Goal: Information Seeking & Learning: Learn about a topic

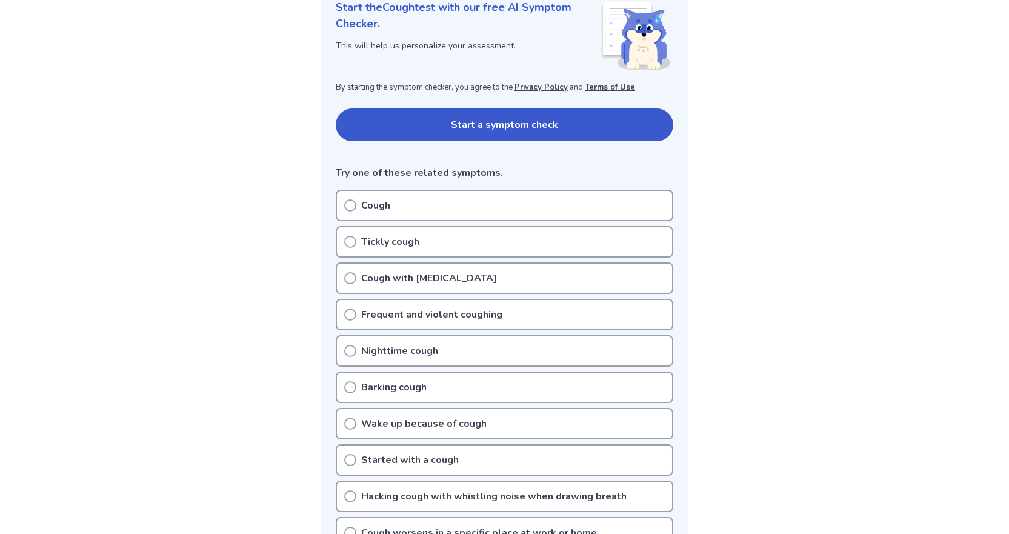
scroll to position [182, 0]
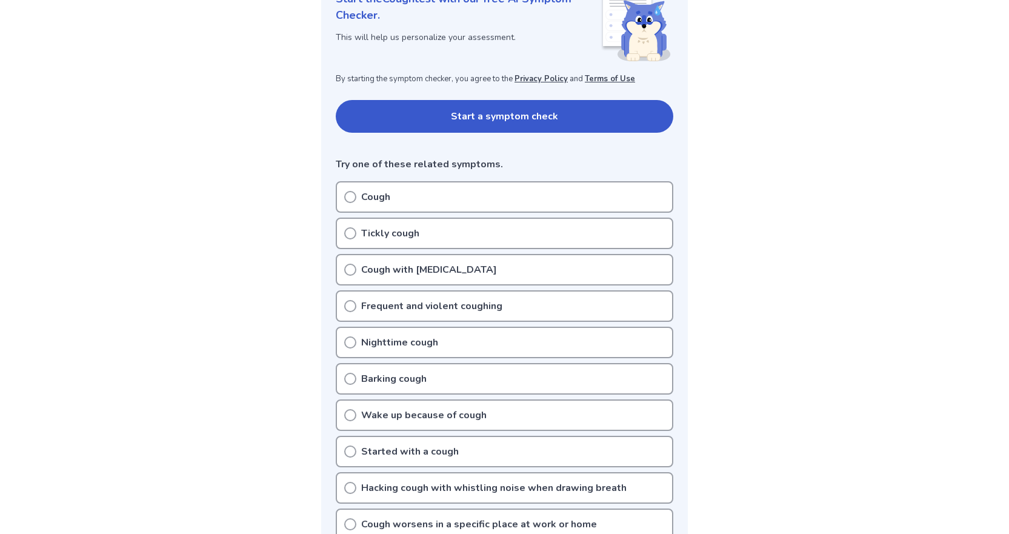
click at [397, 193] on div "Cough" at bounding box center [504, 197] width 337 height 32
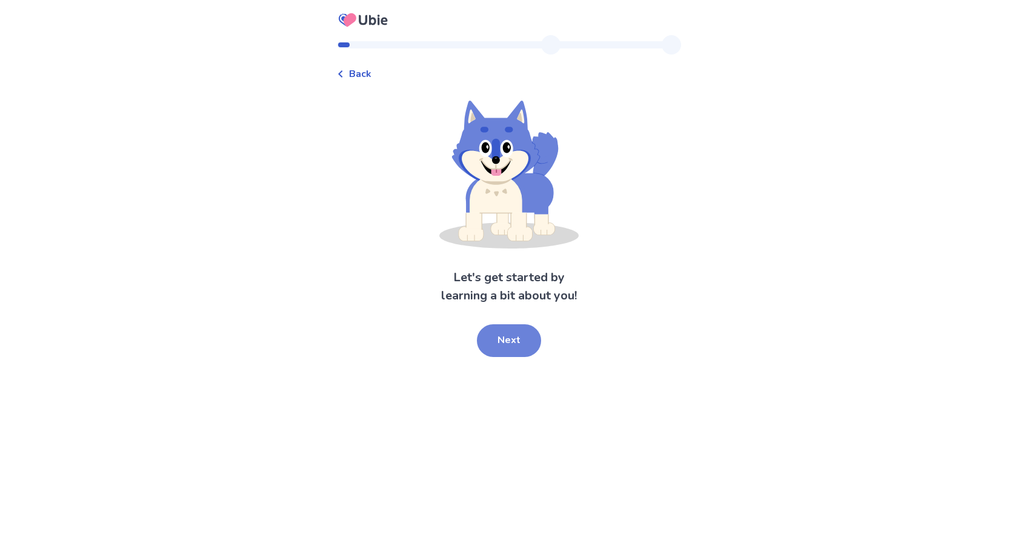
click at [518, 339] on button "Next" at bounding box center [509, 340] width 64 height 33
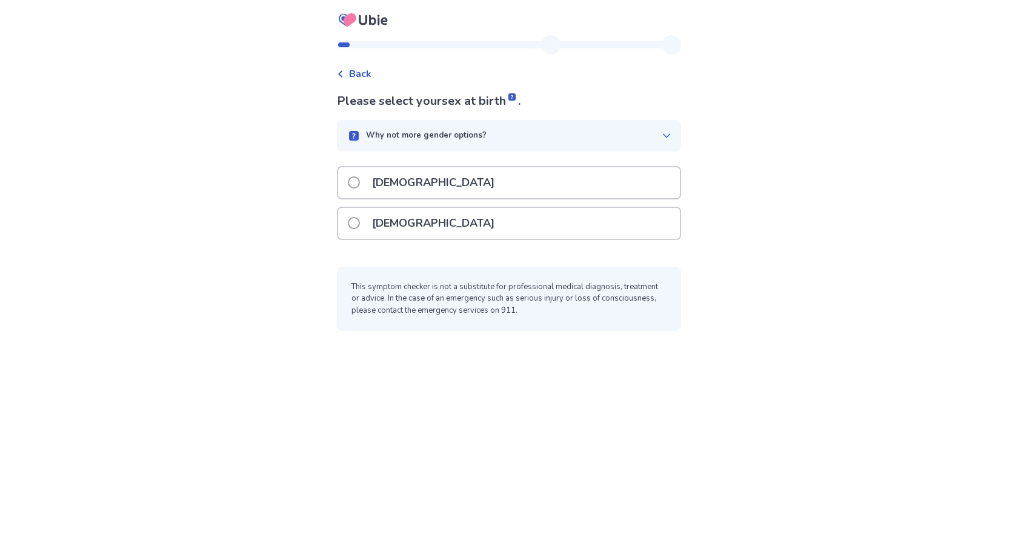
click at [471, 225] on div "[DEMOGRAPHIC_DATA]" at bounding box center [509, 223] width 342 height 31
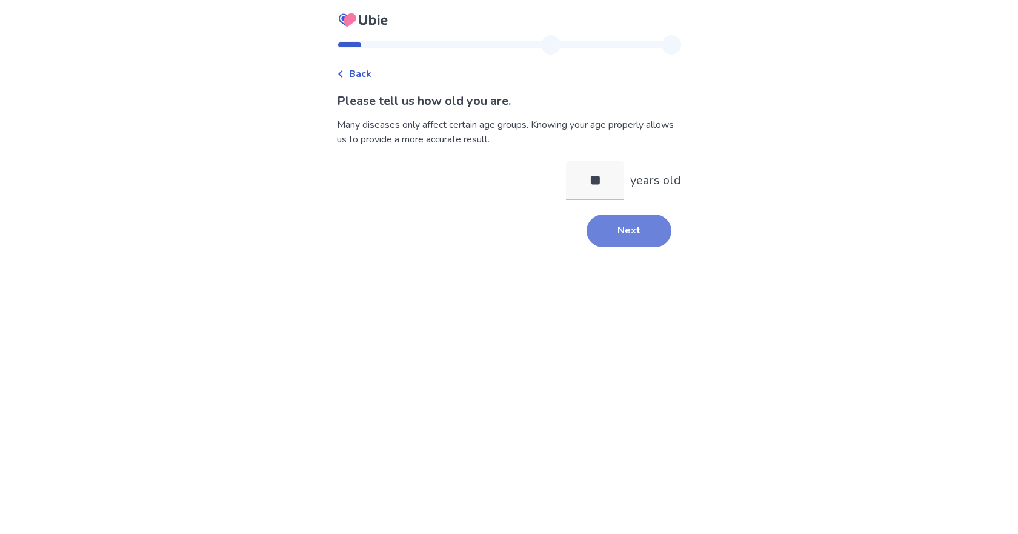
type input "**"
click at [634, 227] on button "Next" at bounding box center [628, 230] width 85 height 33
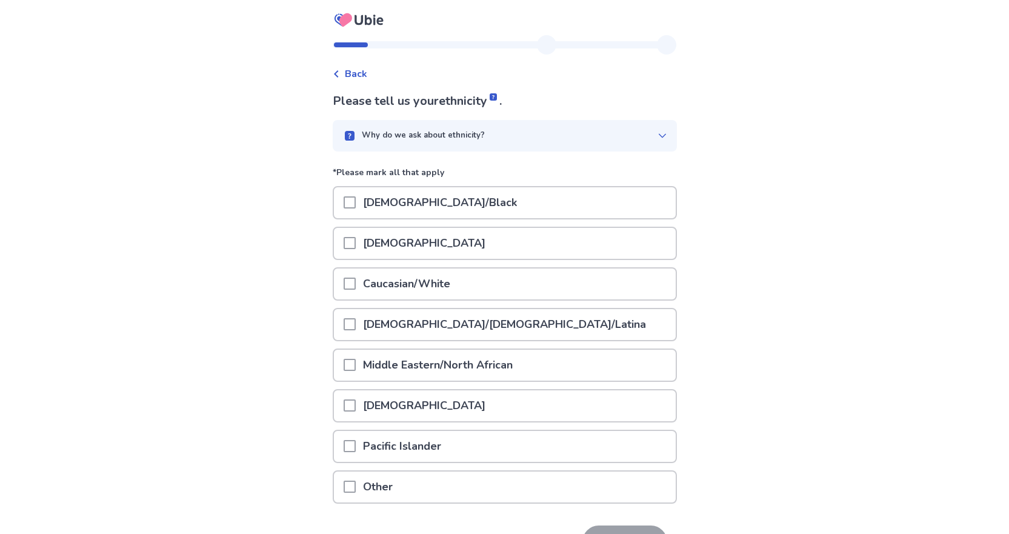
click at [486, 294] on div "Caucasian/White" at bounding box center [505, 283] width 342 height 31
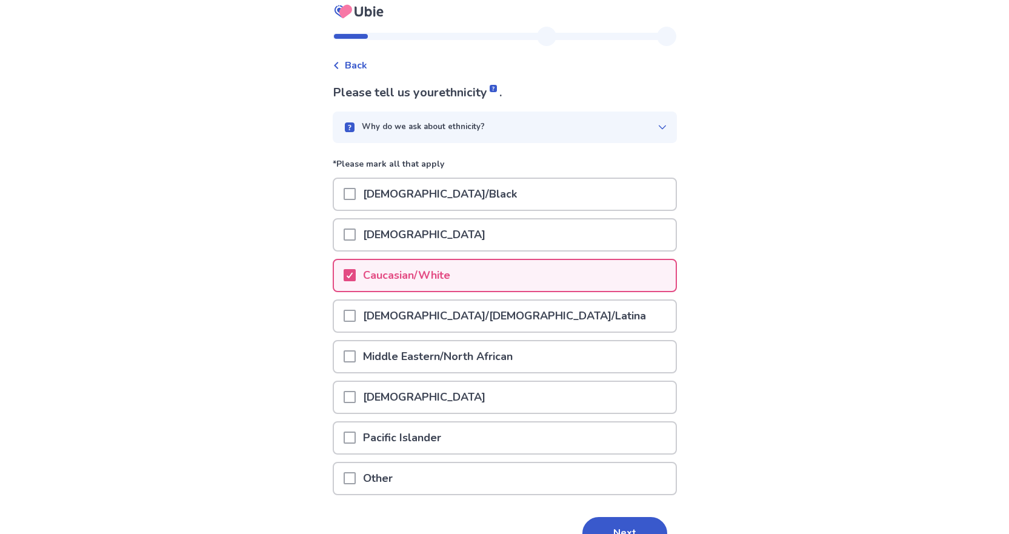
scroll to position [78, 0]
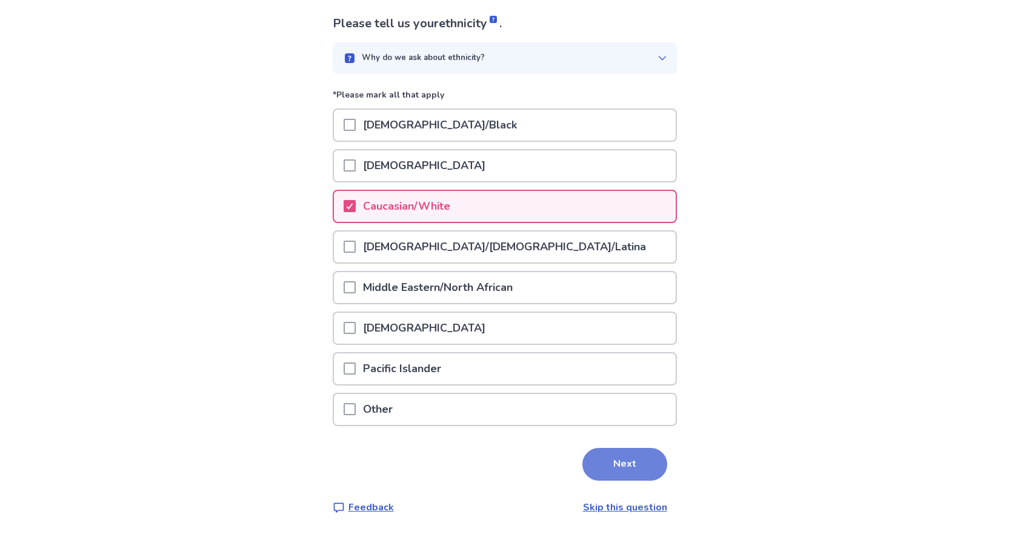
click at [643, 460] on button "Next" at bounding box center [624, 464] width 85 height 33
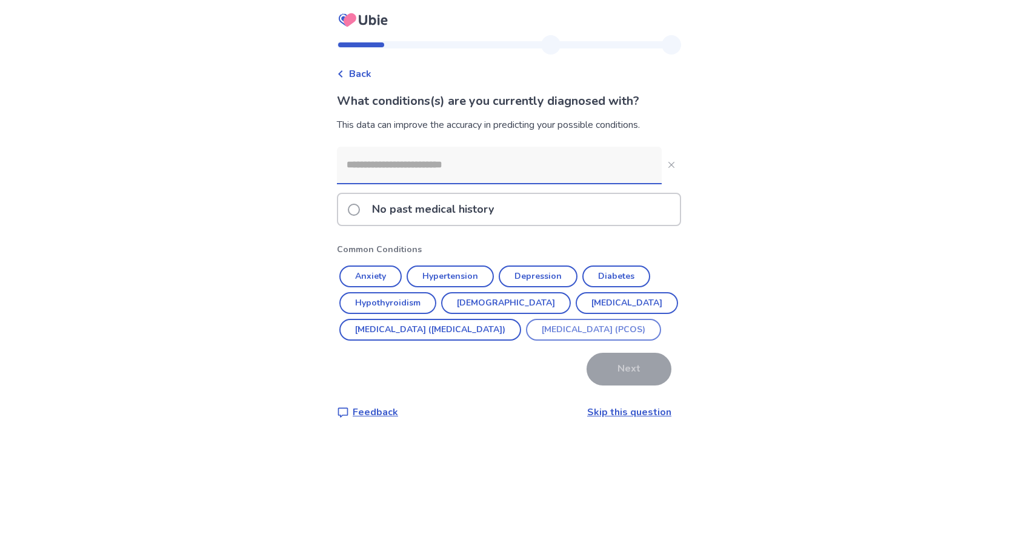
click at [526, 340] on button "[MEDICAL_DATA] (PCOS)" at bounding box center [593, 330] width 135 height 22
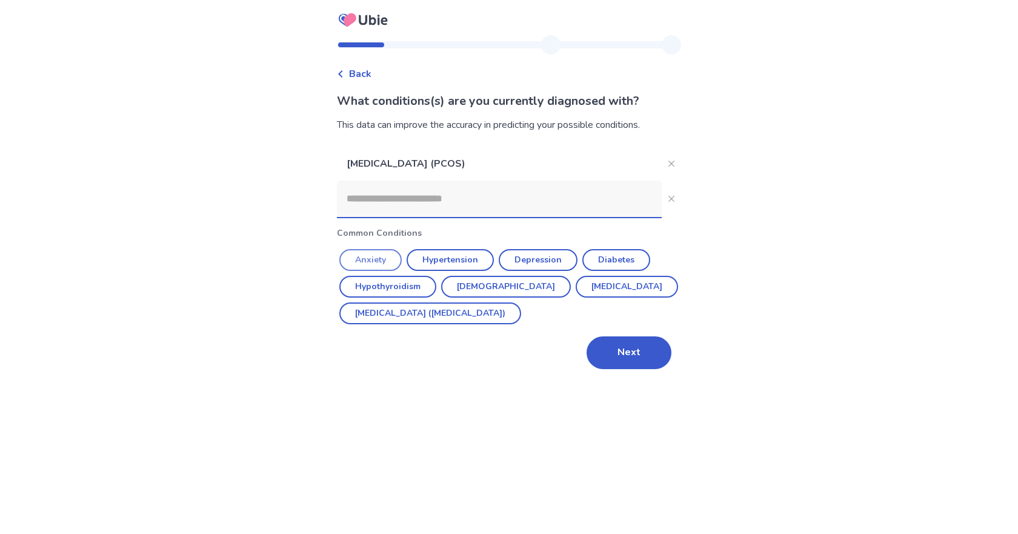
click at [385, 256] on button "Anxiety" at bounding box center [370, 260] width 62 height 22
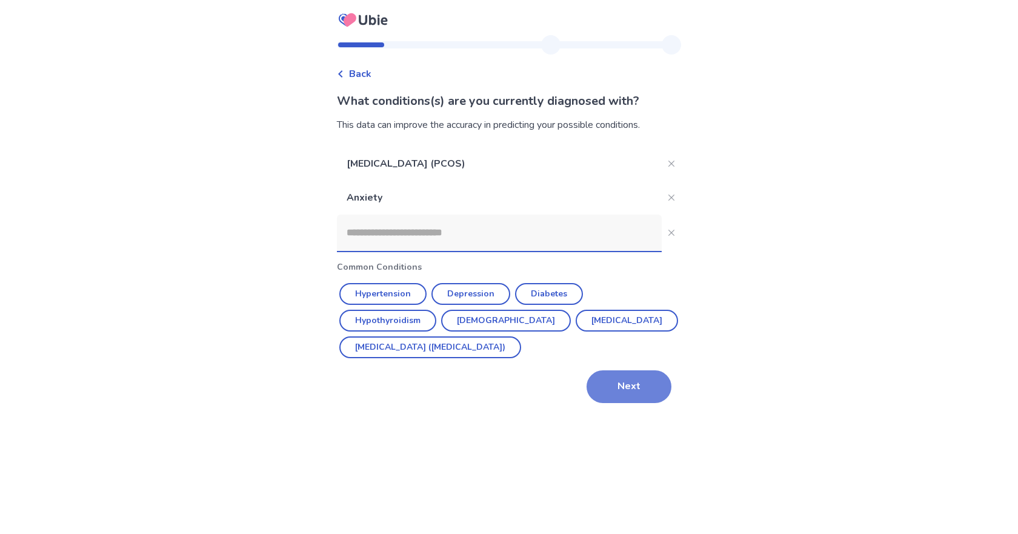
click at [625, 384] on button "Next" at bounding box center [628, 386] width 85 height 33
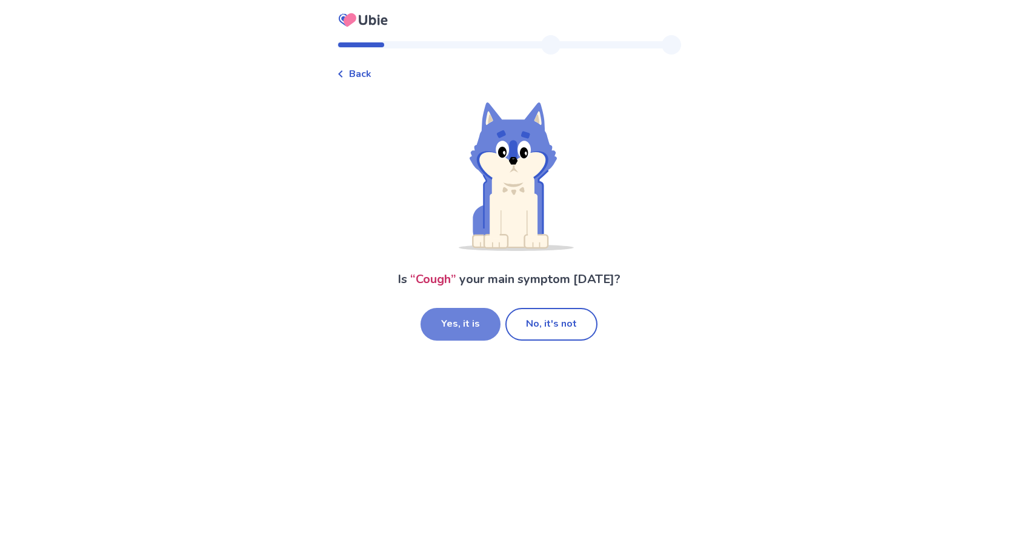
click at [453, 328] on button "Yes, it is" at bounding box center [460, 324] width 80 height 33
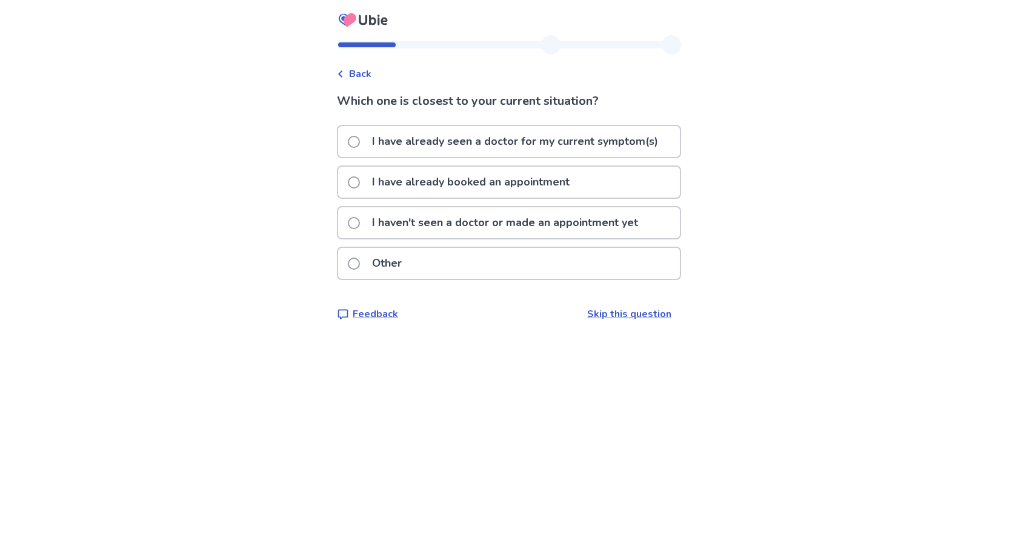
click at [423, 222] on p "I haven't seen a doctor or made an appointment yet" at bounding box center [505, 222] width 280 height 31
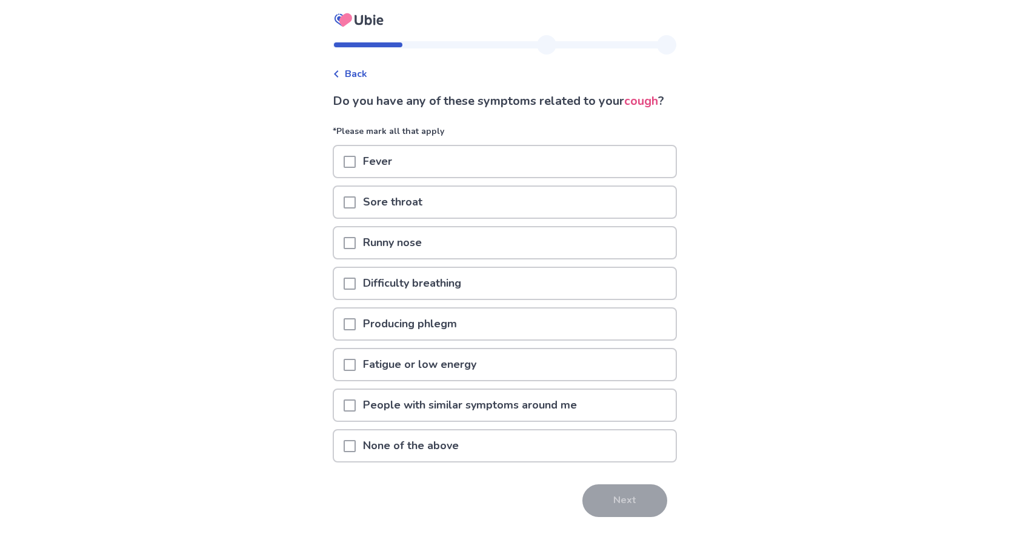
click at [356, 330] on span at bounding box center [349, 324] width 12 height 12
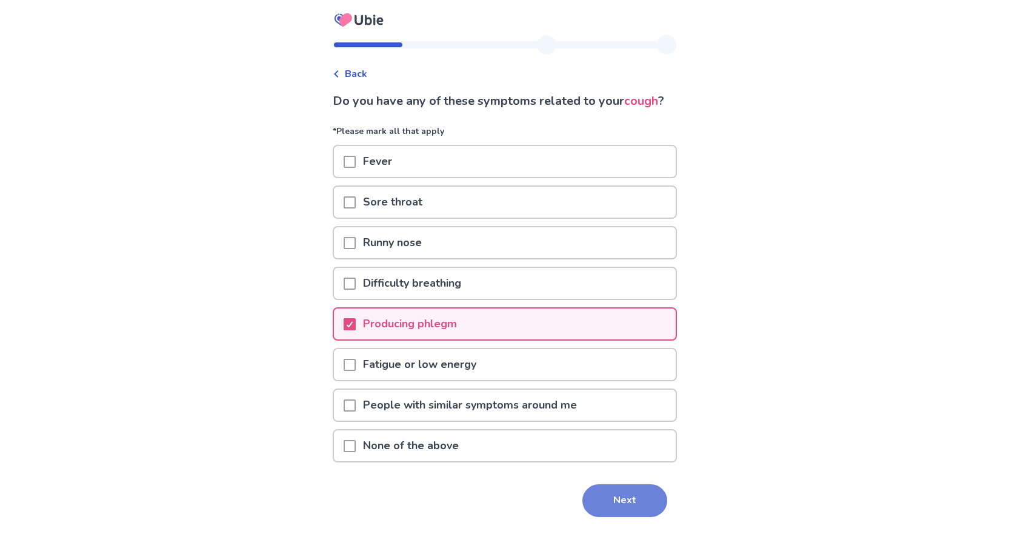
click at [589, 514] on button "Next" at bounding box center [624, 500] width 85 height 33
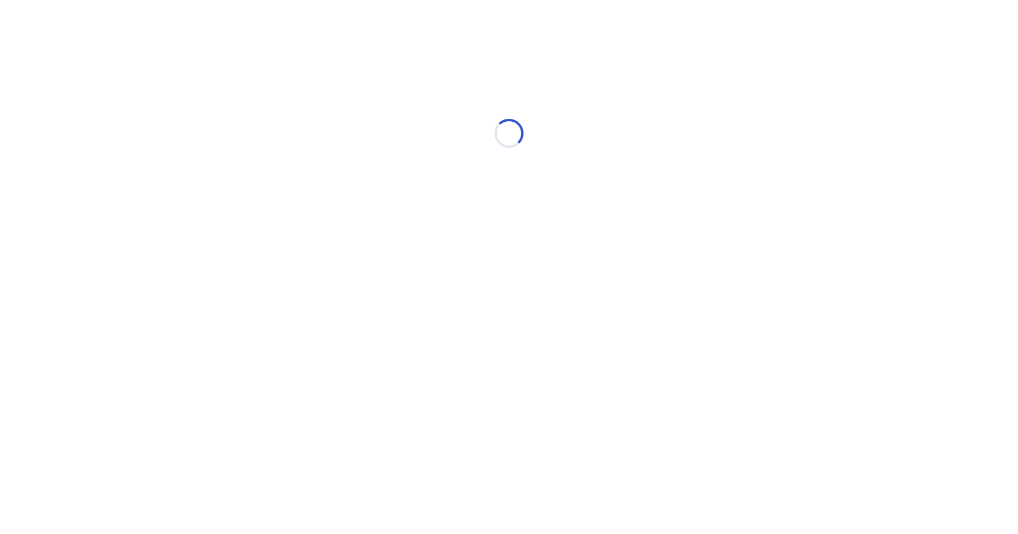
select select "*"
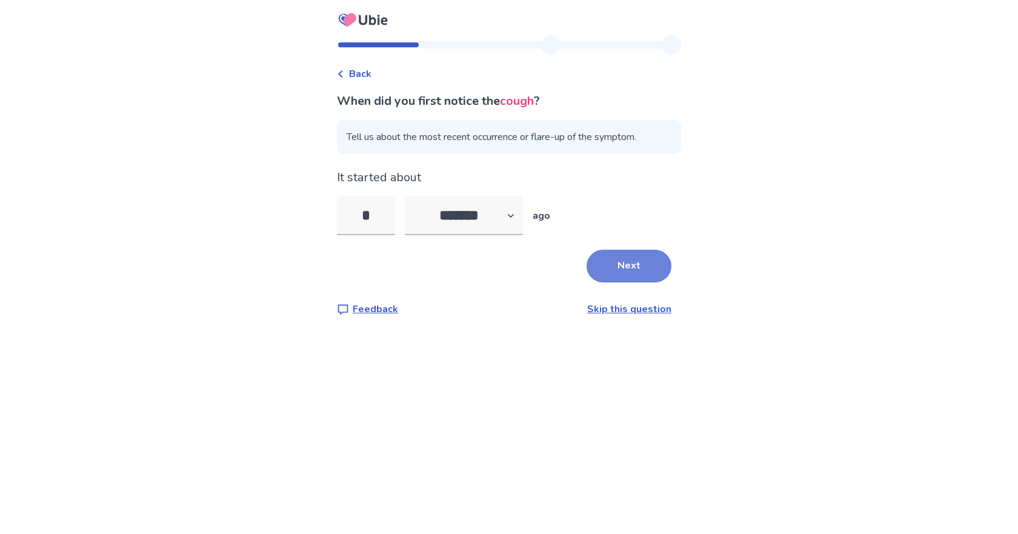
type input "*"
click at [625, 263] on button "Next" at bounding box center [628, 266] width 85 height 33
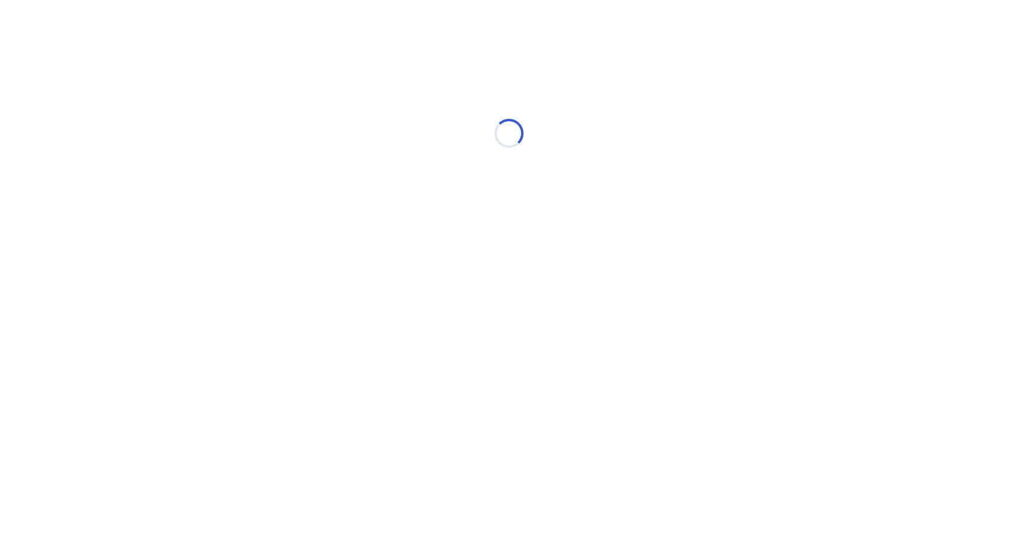
select select "*"
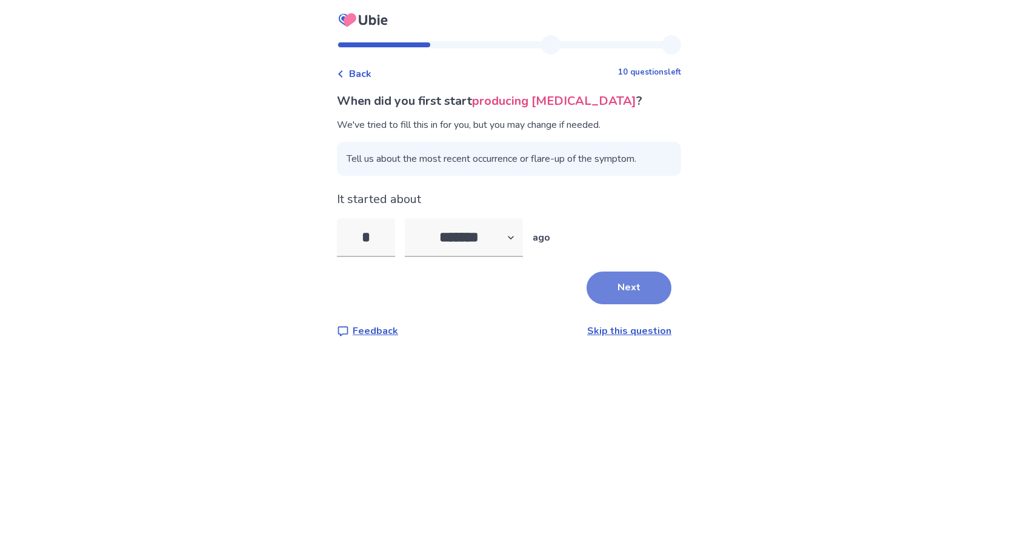
click at [627, 290] on button "Next" at bounding box center [628, 287] width 85 height 33
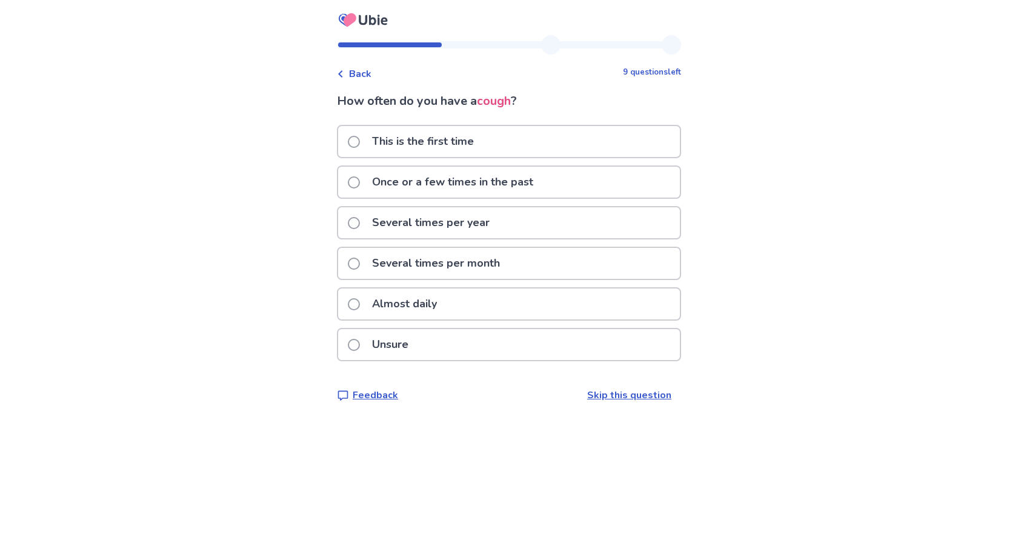
click at [430, 182] on p "Once or a few times in the past" at bounding box center [453, 182] width 176 height 31
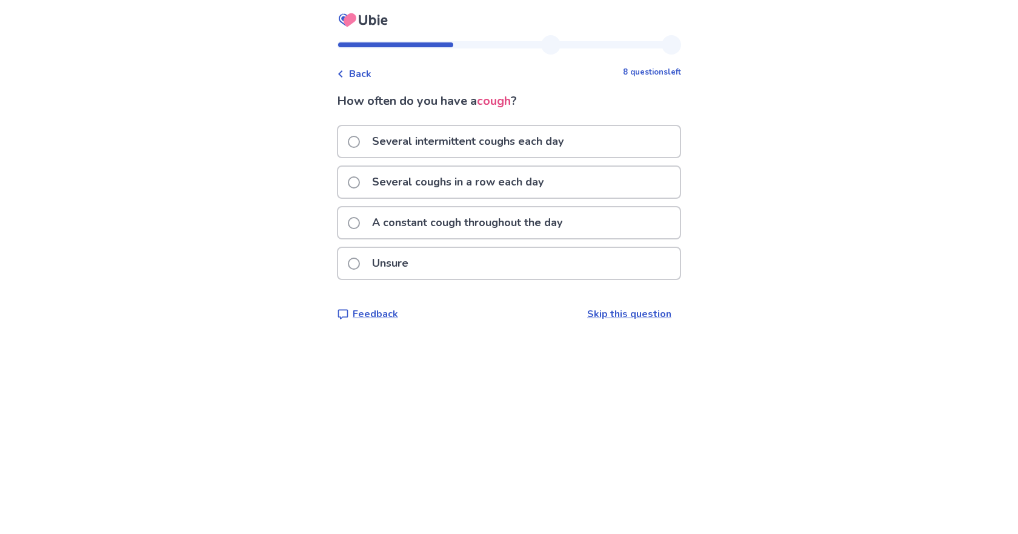
click at [498, 142] on p "Several intermittent coughs each day" at bounding box center [468, 141] width 206 height 31
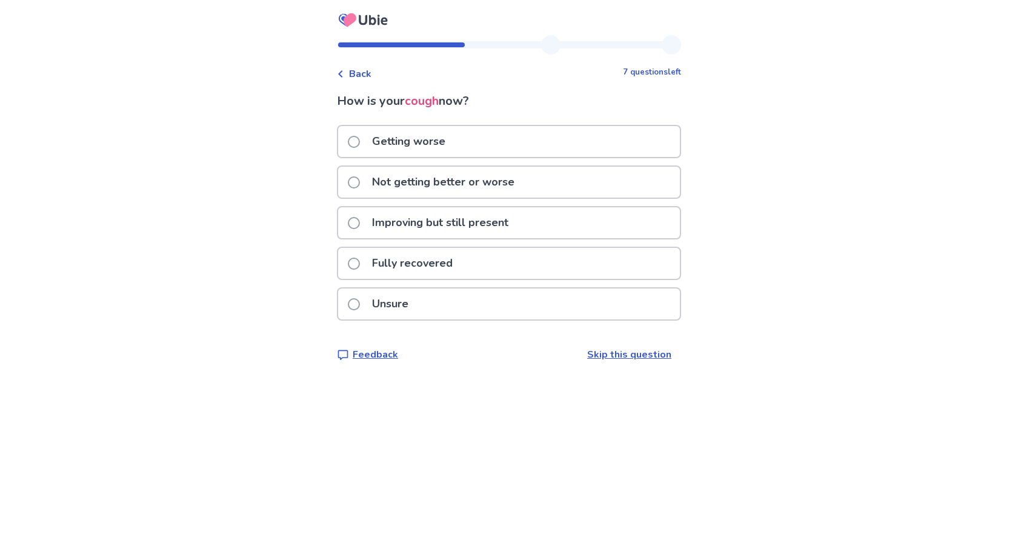
click at [439, 182] on p "Not getting better or worse" at bounding box center [443, 182] width 157 height 31
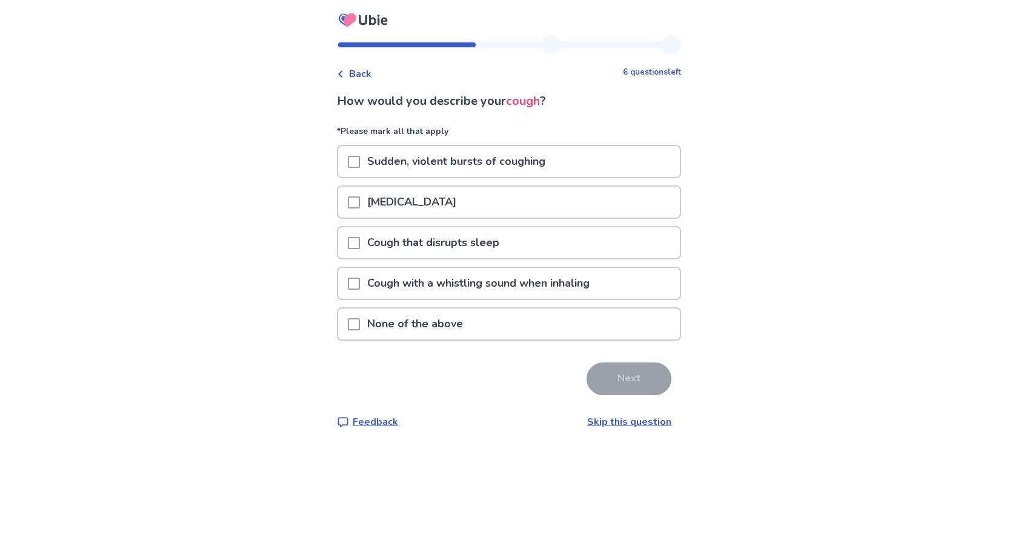
click at [360, 161] on span at bounding box center [354, 162] width 12 height 12
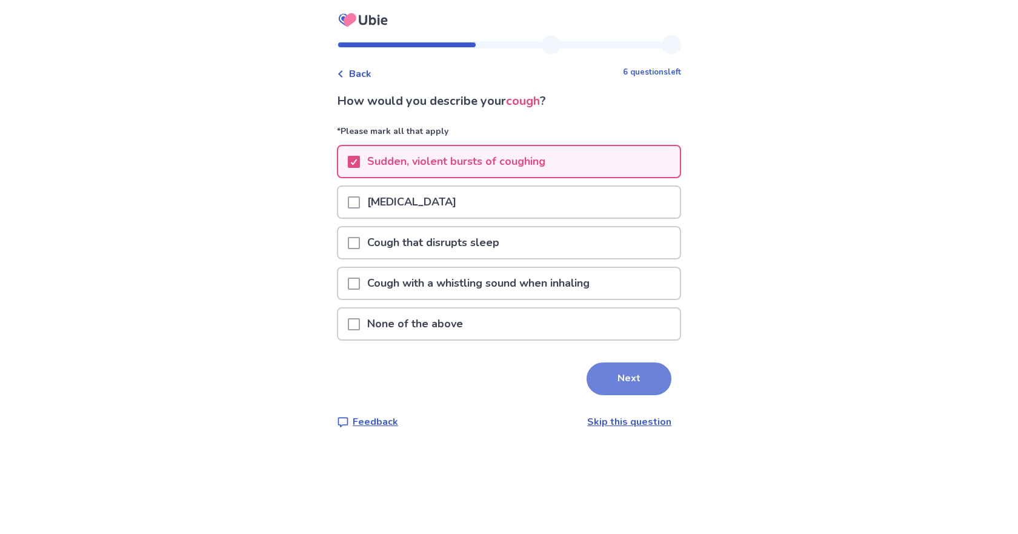
click at [645, 377] on button "Next" at bounding box center [628, 378] width 85 height 33
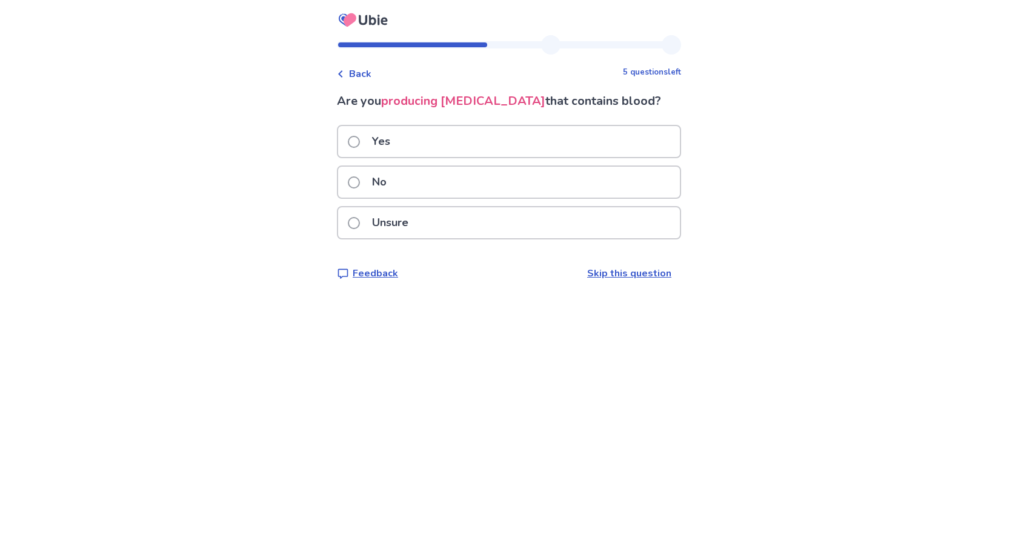
click at [383, 185] on p "No" at bounding box center [379, 182] width 29 height 31
click at [390, 220] on p "Unsure" at bounding box center [390, 222] width 51 height 31
click at [385, 228] on p "Unsure" at bounding box center [390, 222] width 51 height 31
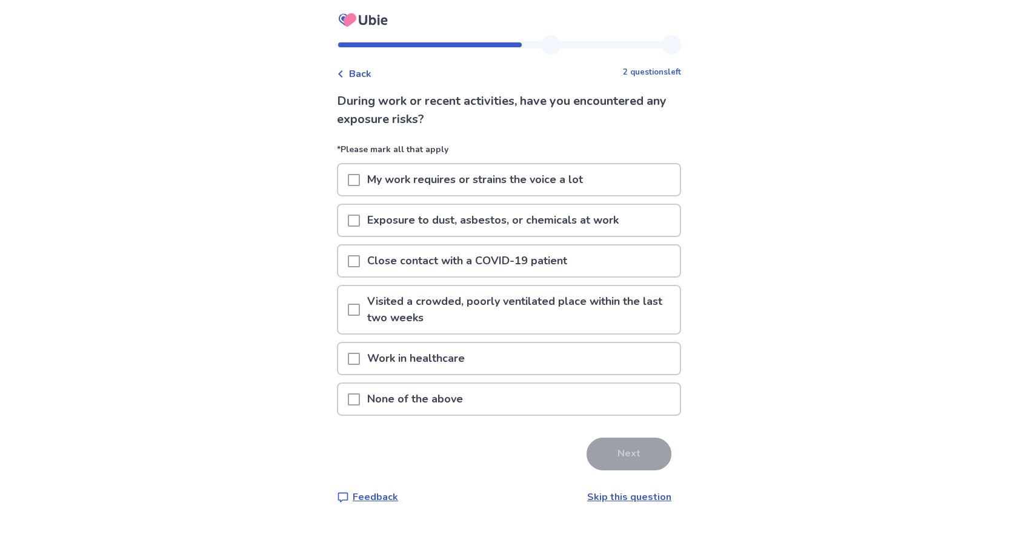
click at [360, 305] on span at bounding box center [354, 310] width 12 height 12
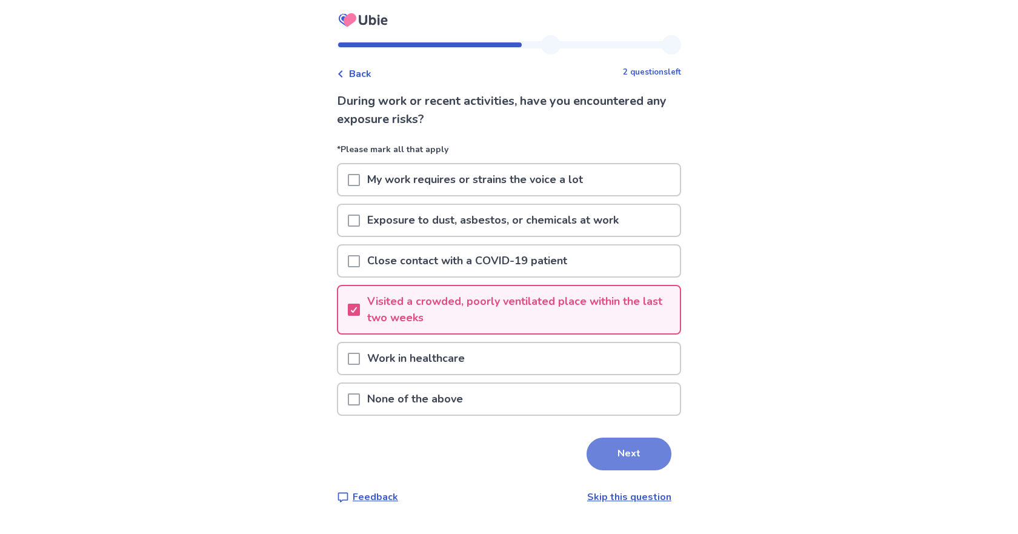
click at [642, 456] on button "Next" at bounding box center [628, 453] width 85 height 33
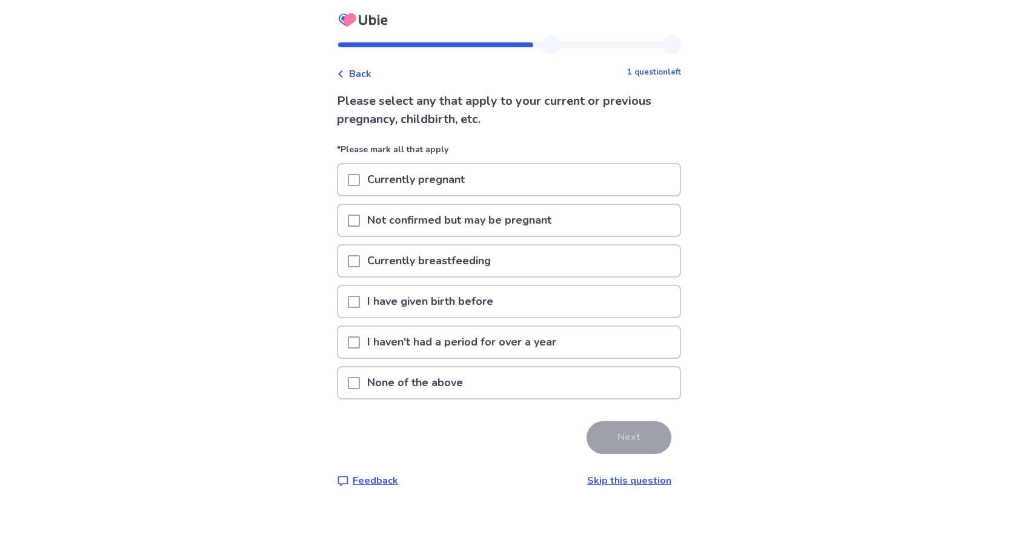
click at [359, 385] on span at bounding box center [354, 383] width 12 height 12
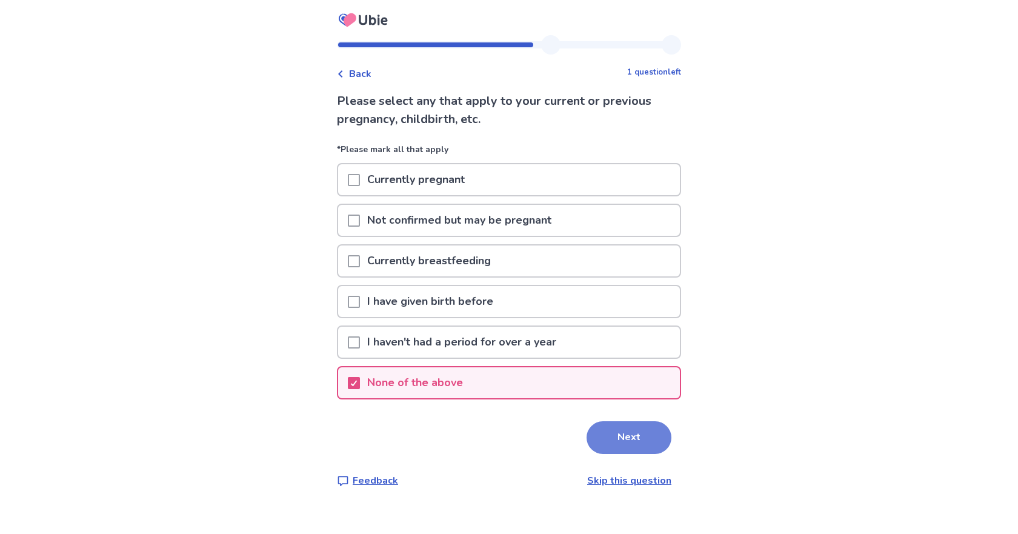
click at [607, 445] on button "Next" at bounding box center [628, 437] width 85 height 33
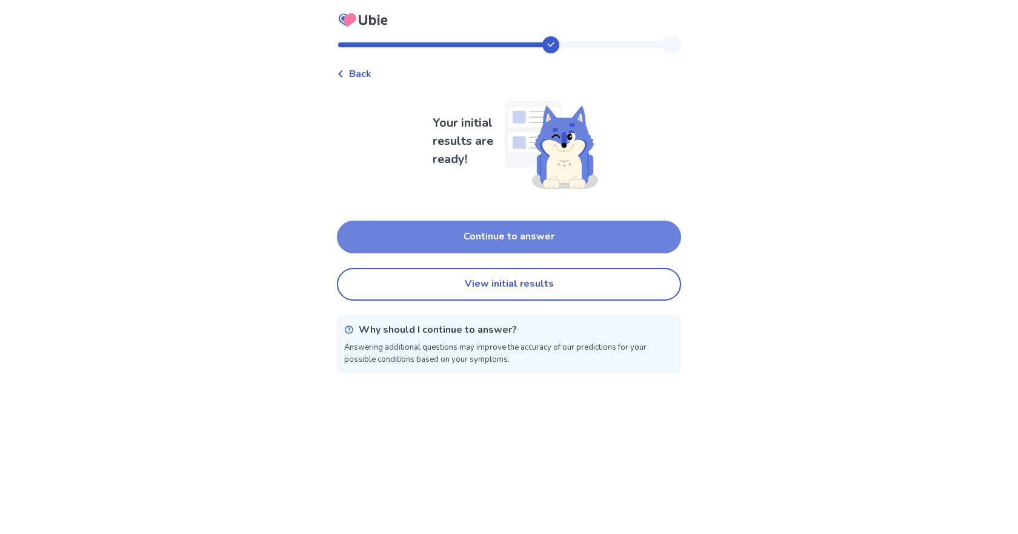
click at [564, 244] on button "Continue to answer" at bounding box center [509, 237] width 344 height 33
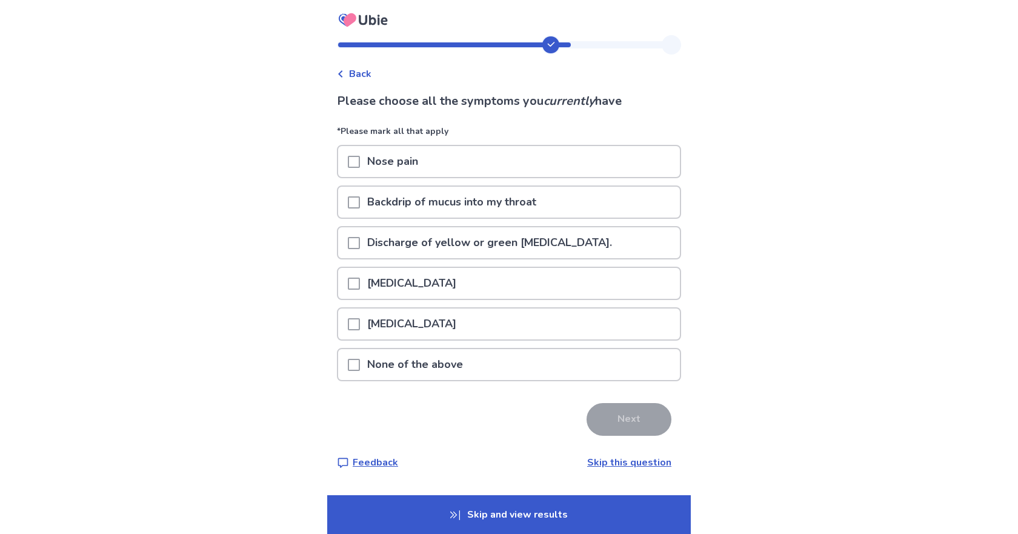
click at [415, 369] on p "None of the above" at bounding box center [415, 364] width 110 height 31
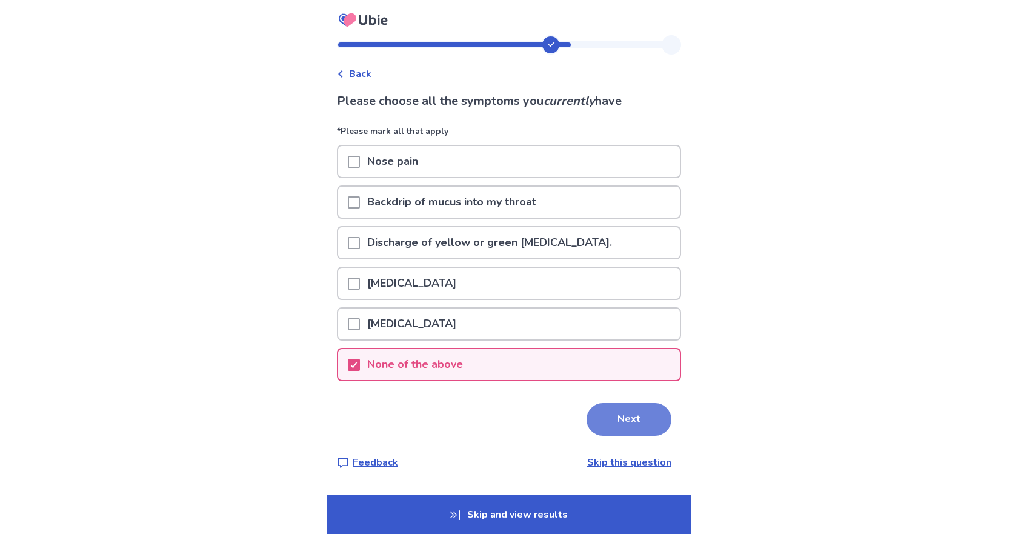
click at [599, 414] on button "Next" at bounding box center [628, 419] width 85 height 33
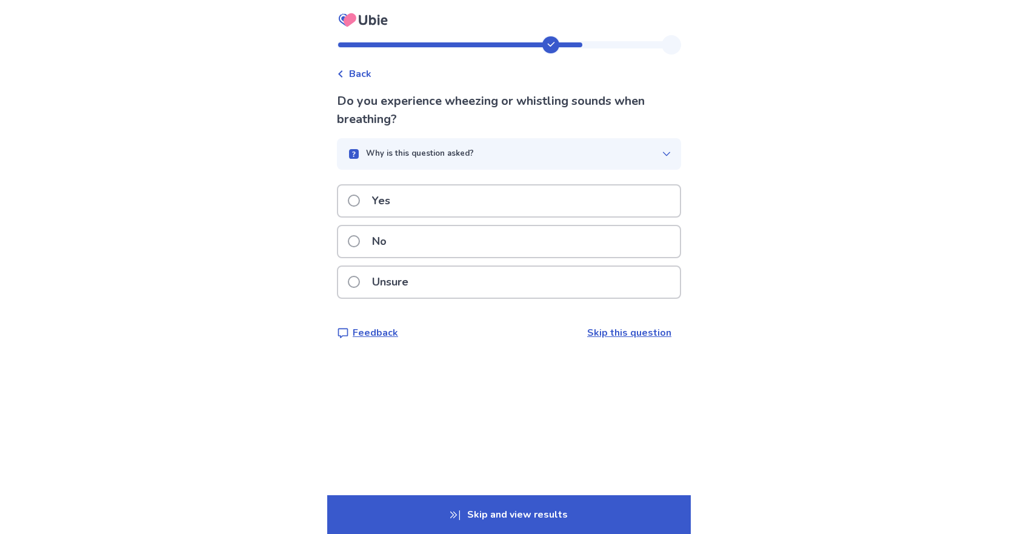
click at [378, 241] on p "No" at bounding box center [379, 241] width 29 height 31
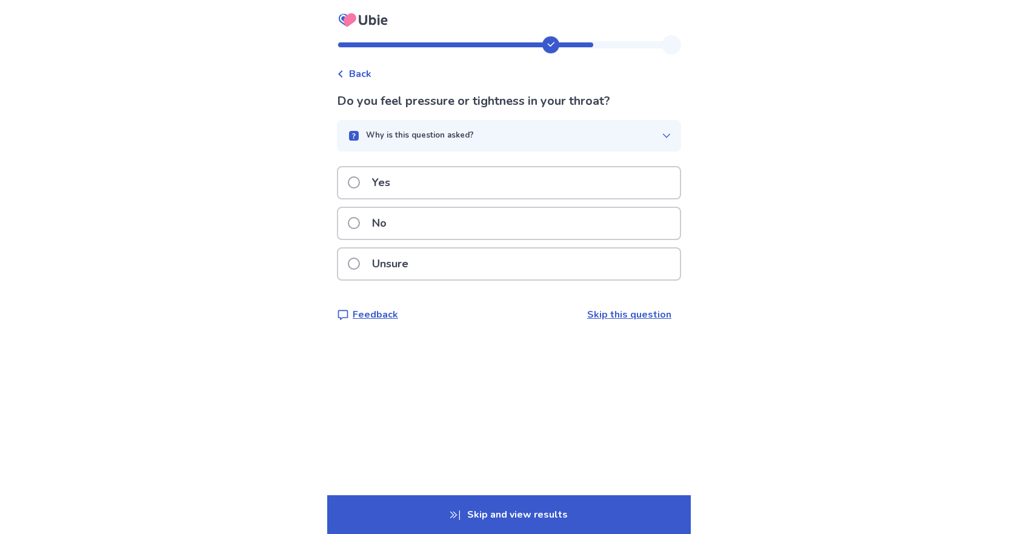
click at [393, 226] on p "No" at bounding box center [379, 223] width 29 height 31
click at [494, 224] on div "No" at bounding box center [509, 223] width 342 height 31
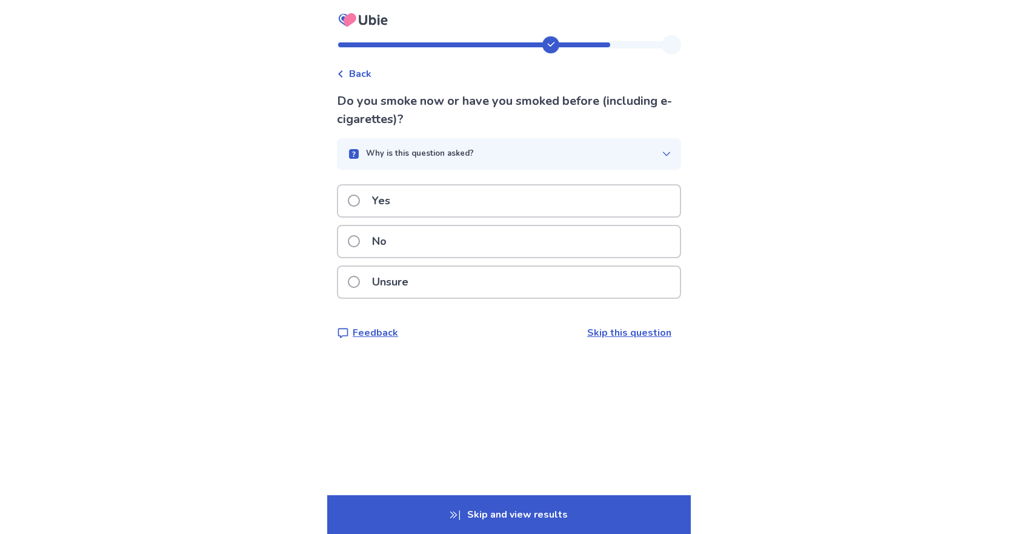
click at [385, 200] on p "Yes" at bounding box center [381, 200] width 33 height 31
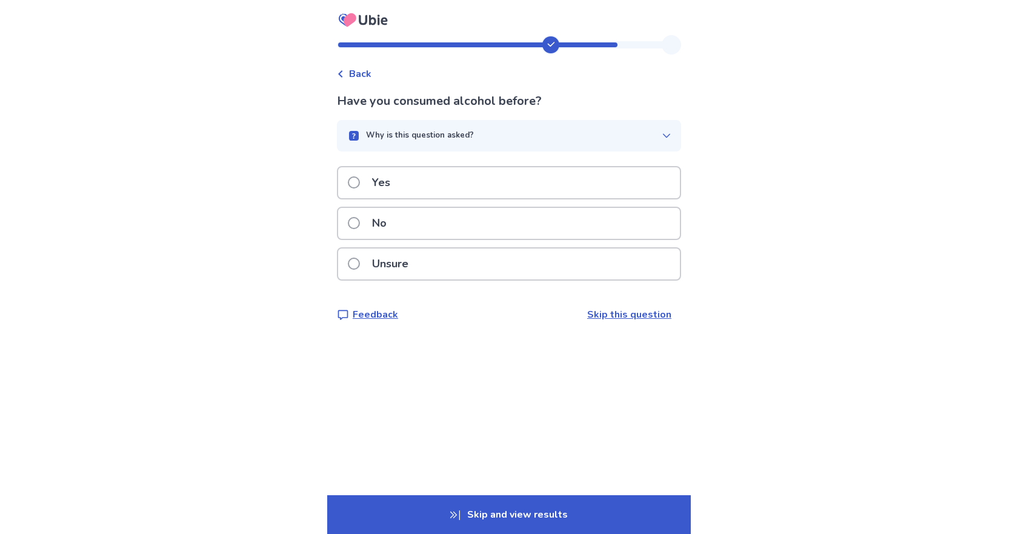
click at [397, 185] on p "Yes" at bounding box center [381, 182] width 33 height 31
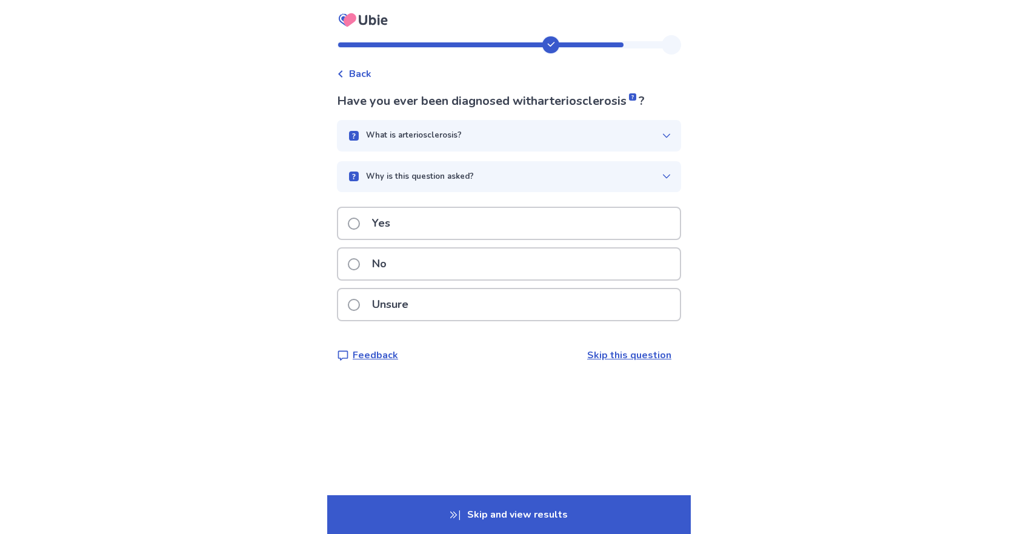
click at [385, 267] on p "No" at bounding box center [379, 263] width 29 height 31
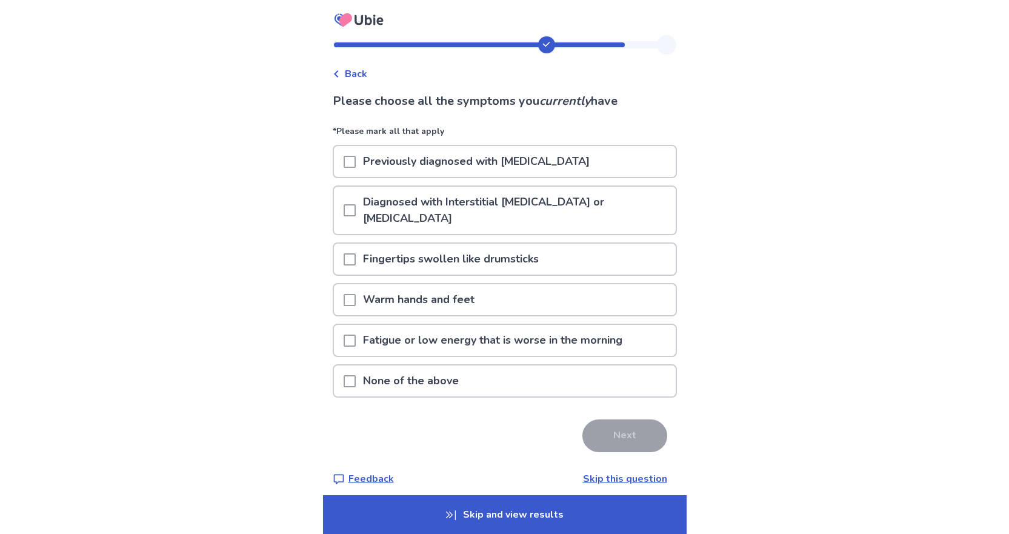
click at [355, 379] on span at bounding box center [349, 381] width 12 height 12
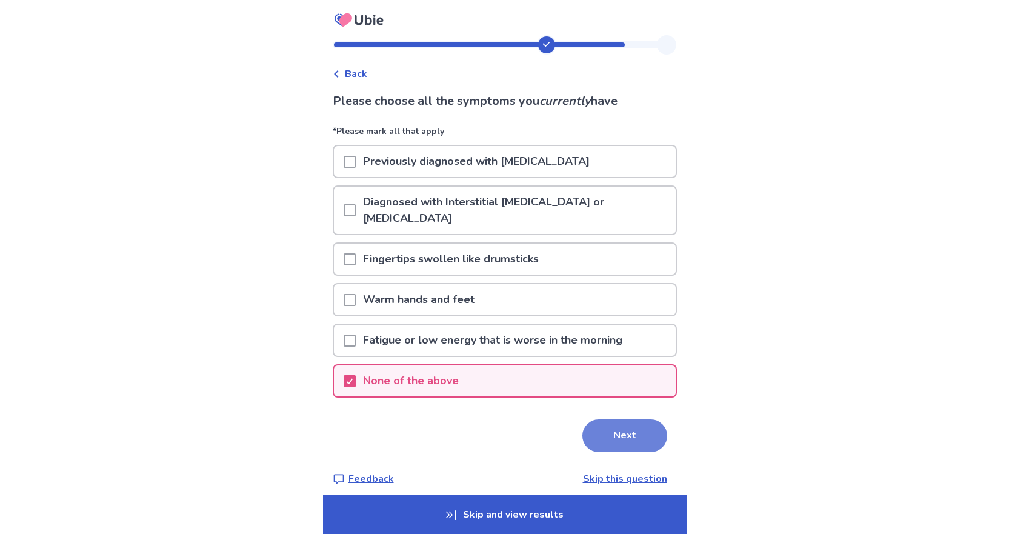
click at [606, 437] on button "Next" at bounding box center [624, 435] width 85 height 33
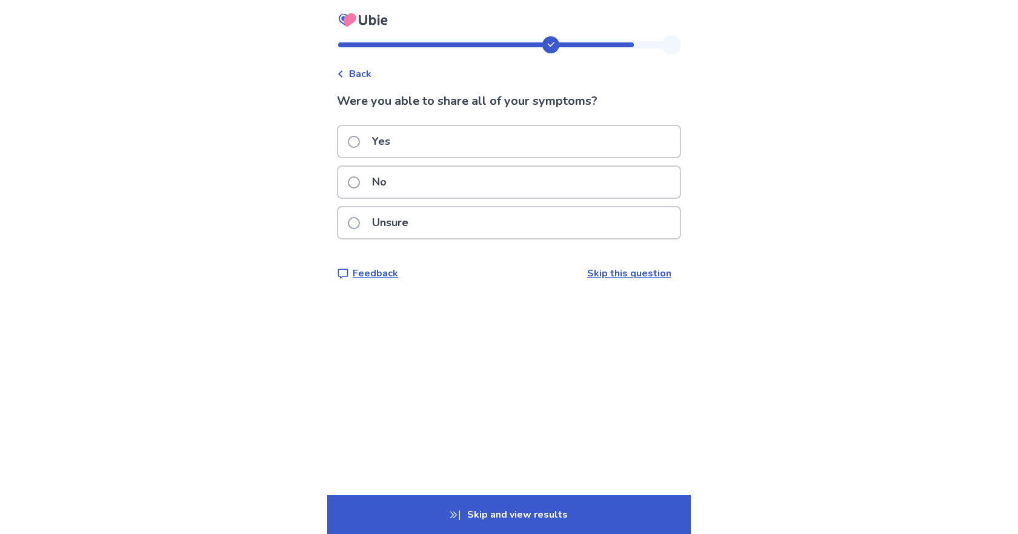
click at [360, 139] on span at bounding box center [354, 142] width 12 height 12
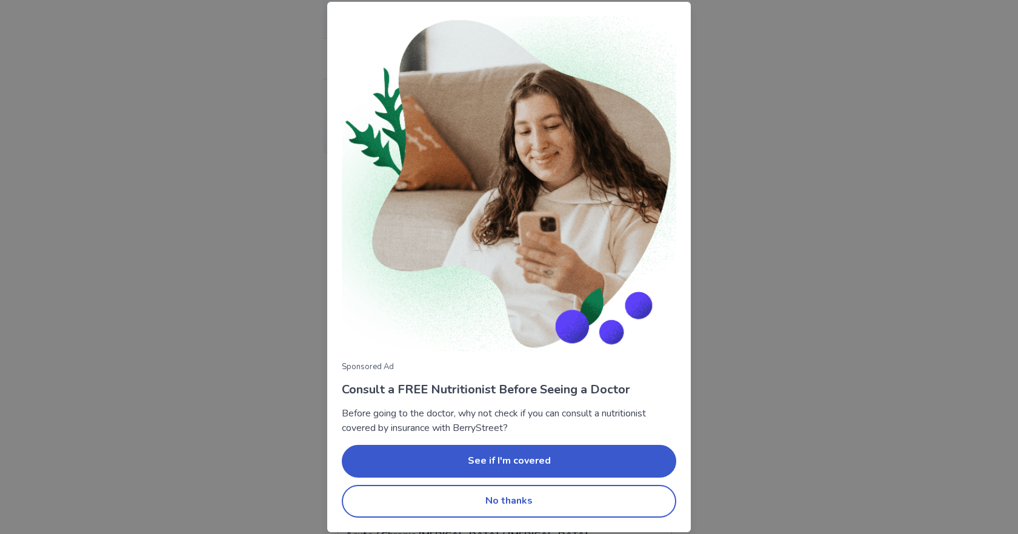
click at [732, 410] on div "Sponsored Ad Consult a FREE Nutritionist Before Seeing a Doctor Before going to…" at bounding box center [509, 267] width 1018 height 534
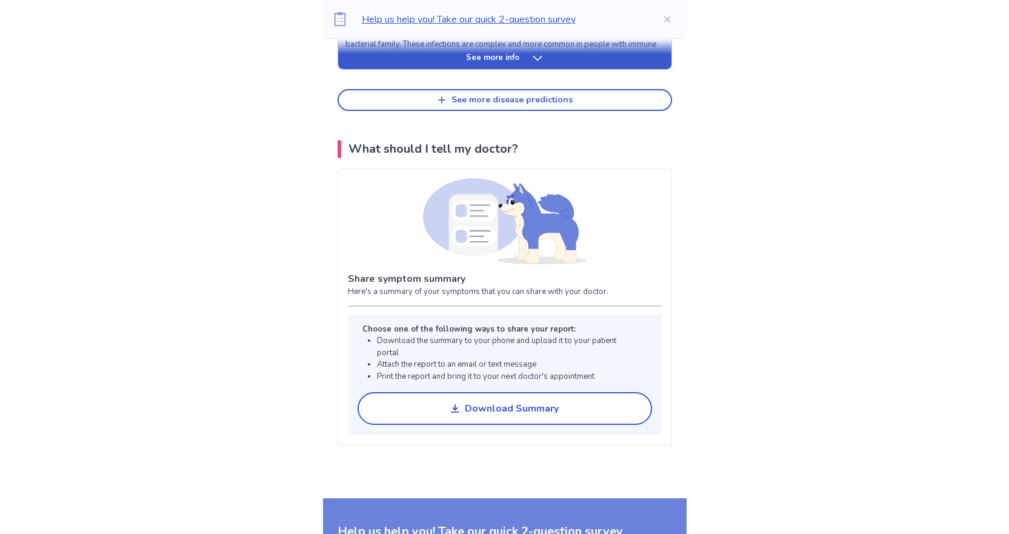
scroll to position [1030, 0]
